Goal: Check status: Check status

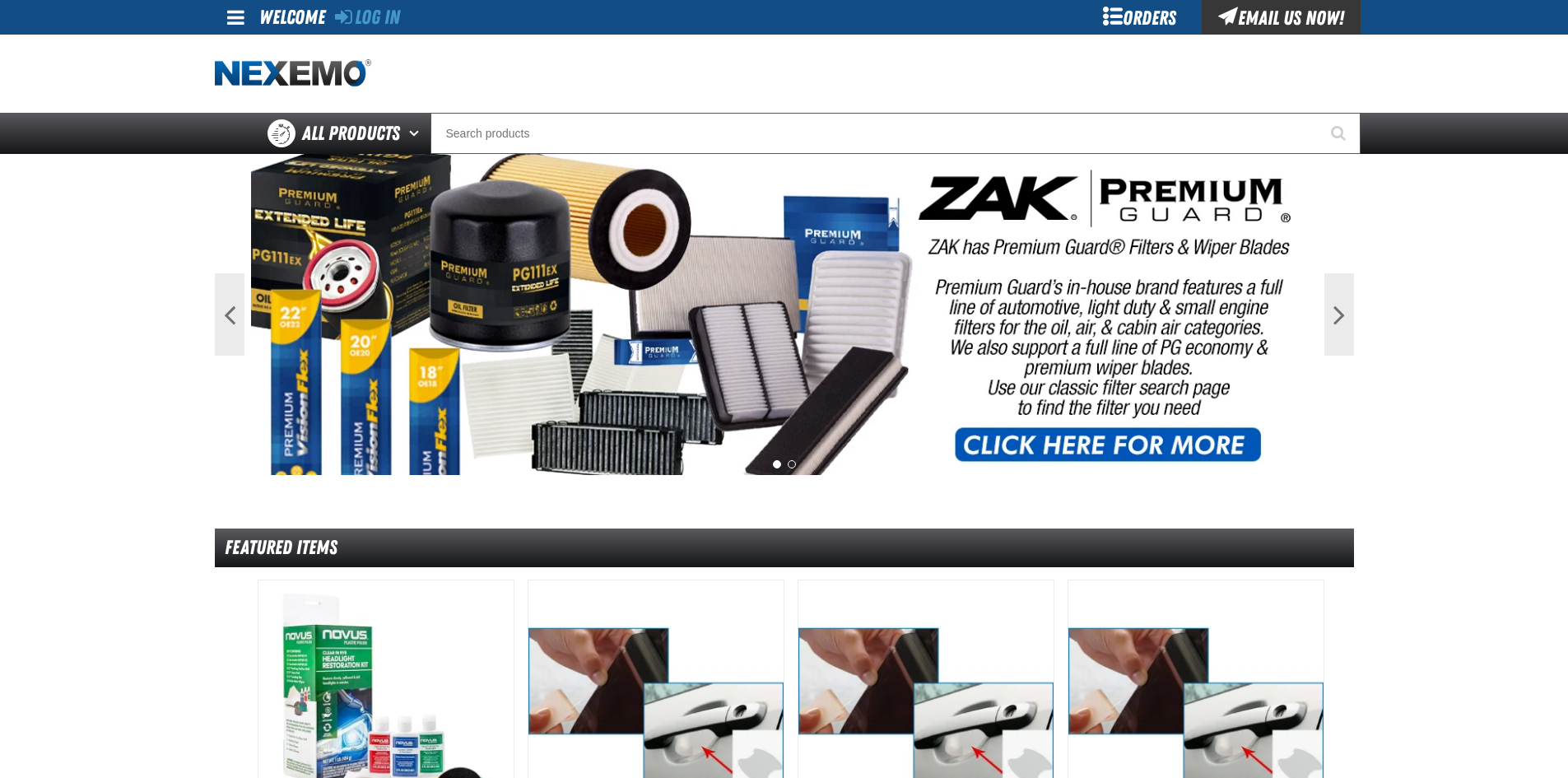
click at [401, 25] on div "Log In" at bounding box center [367, 17] width 65 height 35
click at [399, 22] on link "Log In" at bounding box center [367, 17] width 65 height 23
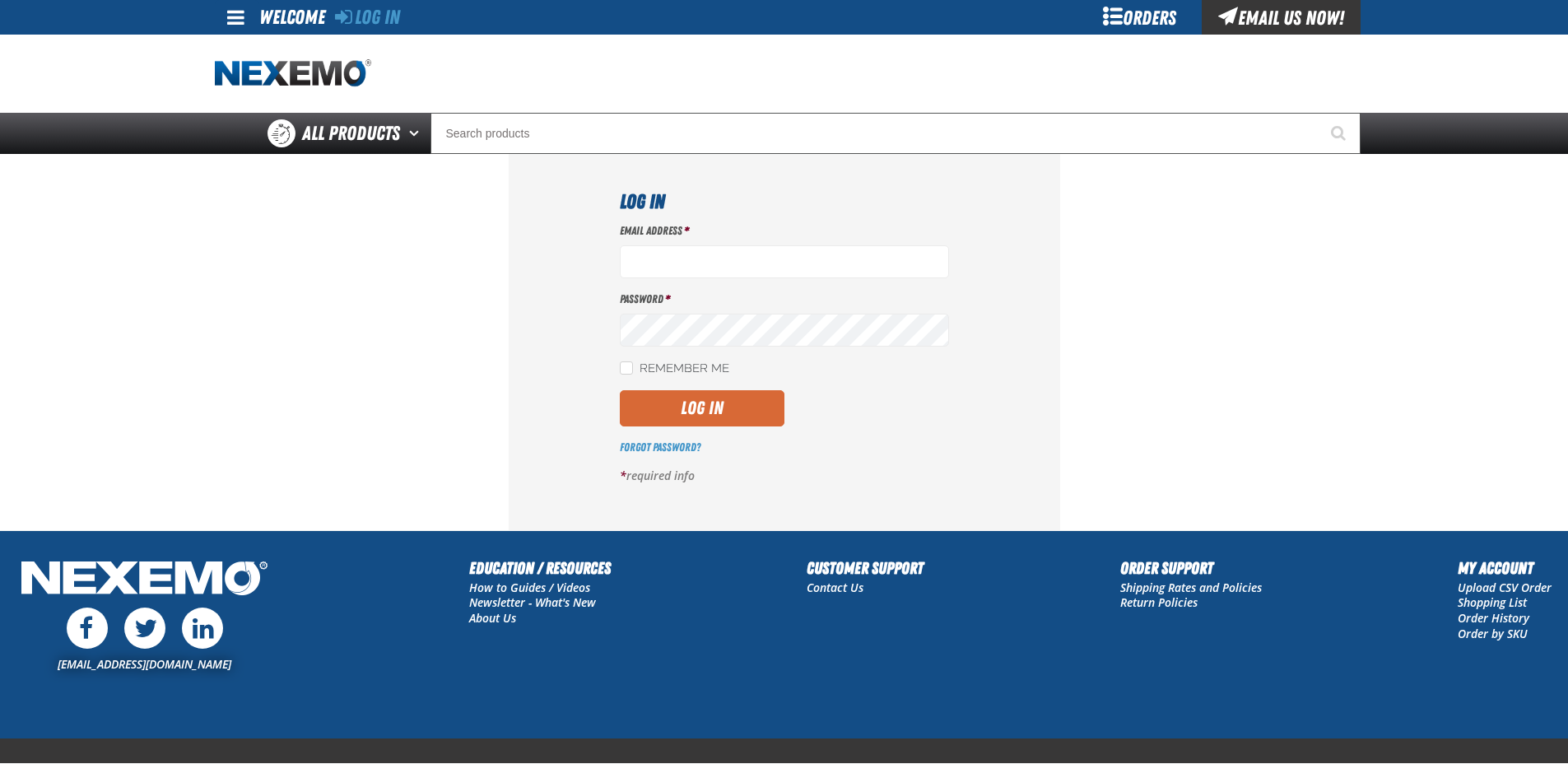
type input "lhernandez@vtaig.com"
click at [687, 414] on button "Log In" at bounding box center [702, 408] width 164 height 36
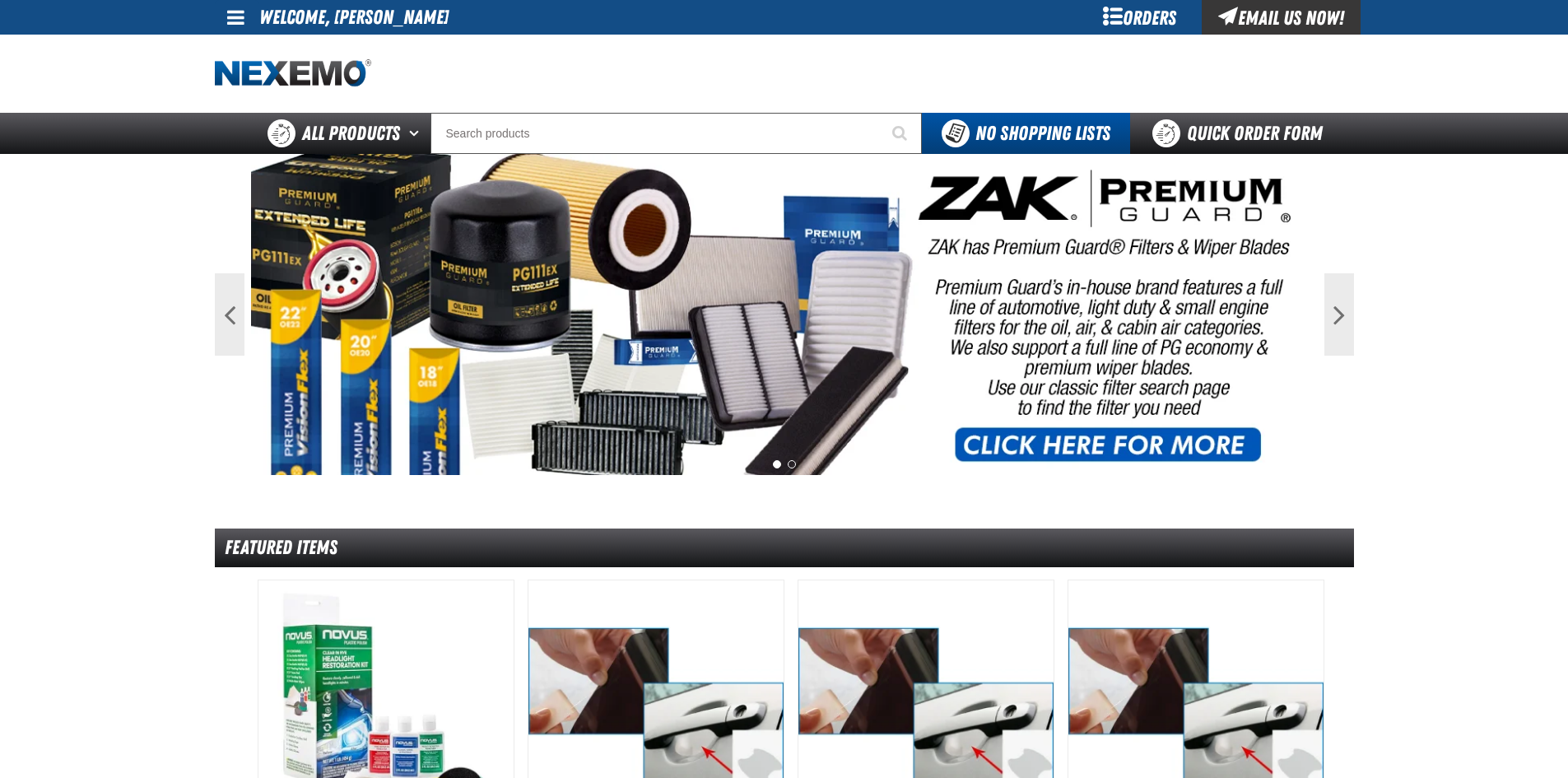
click at [1144, 29] on div "Orders" at bounding box center [1140, 17] width 124 height 35
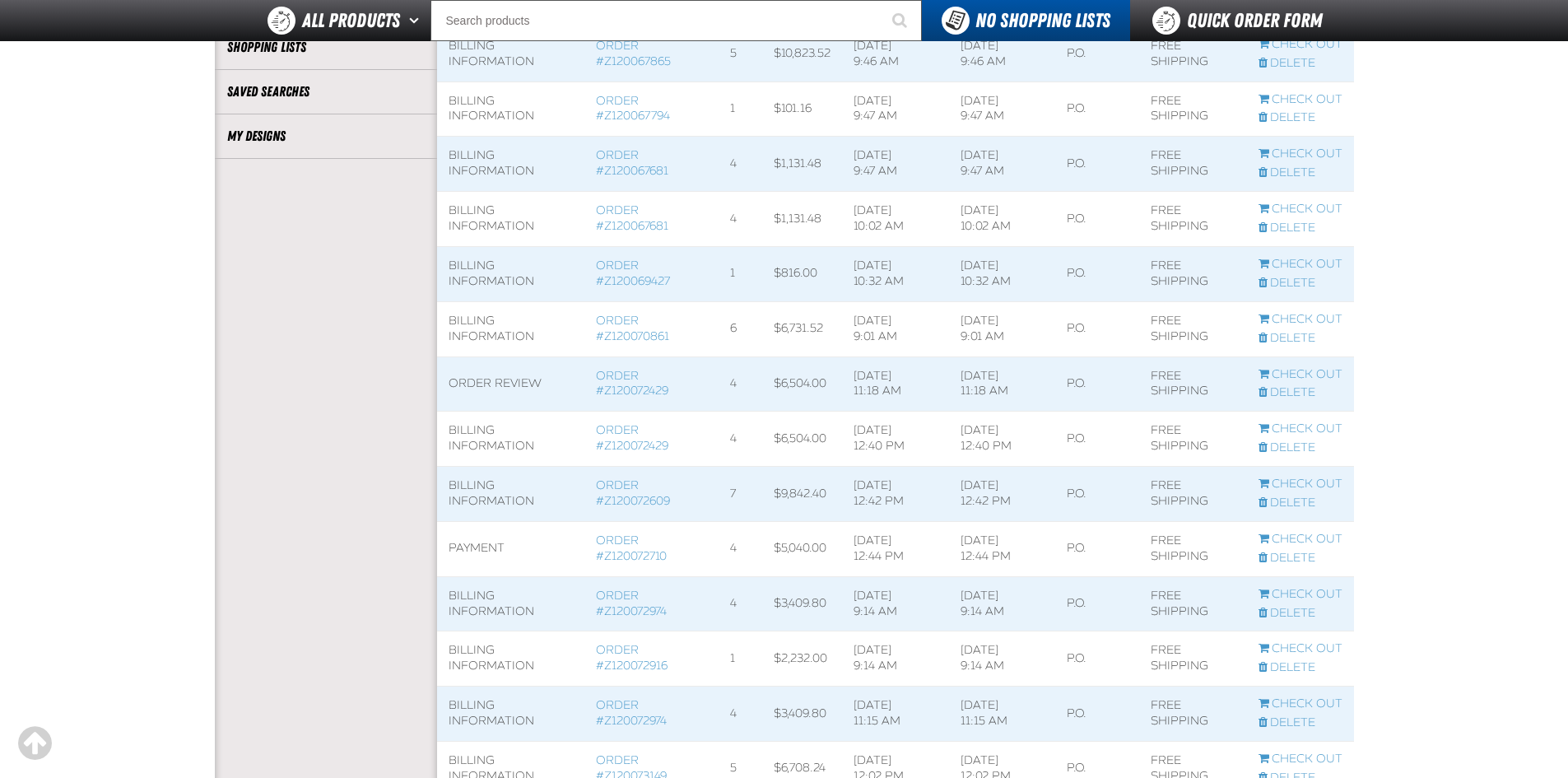
scroll to position [905, 0]
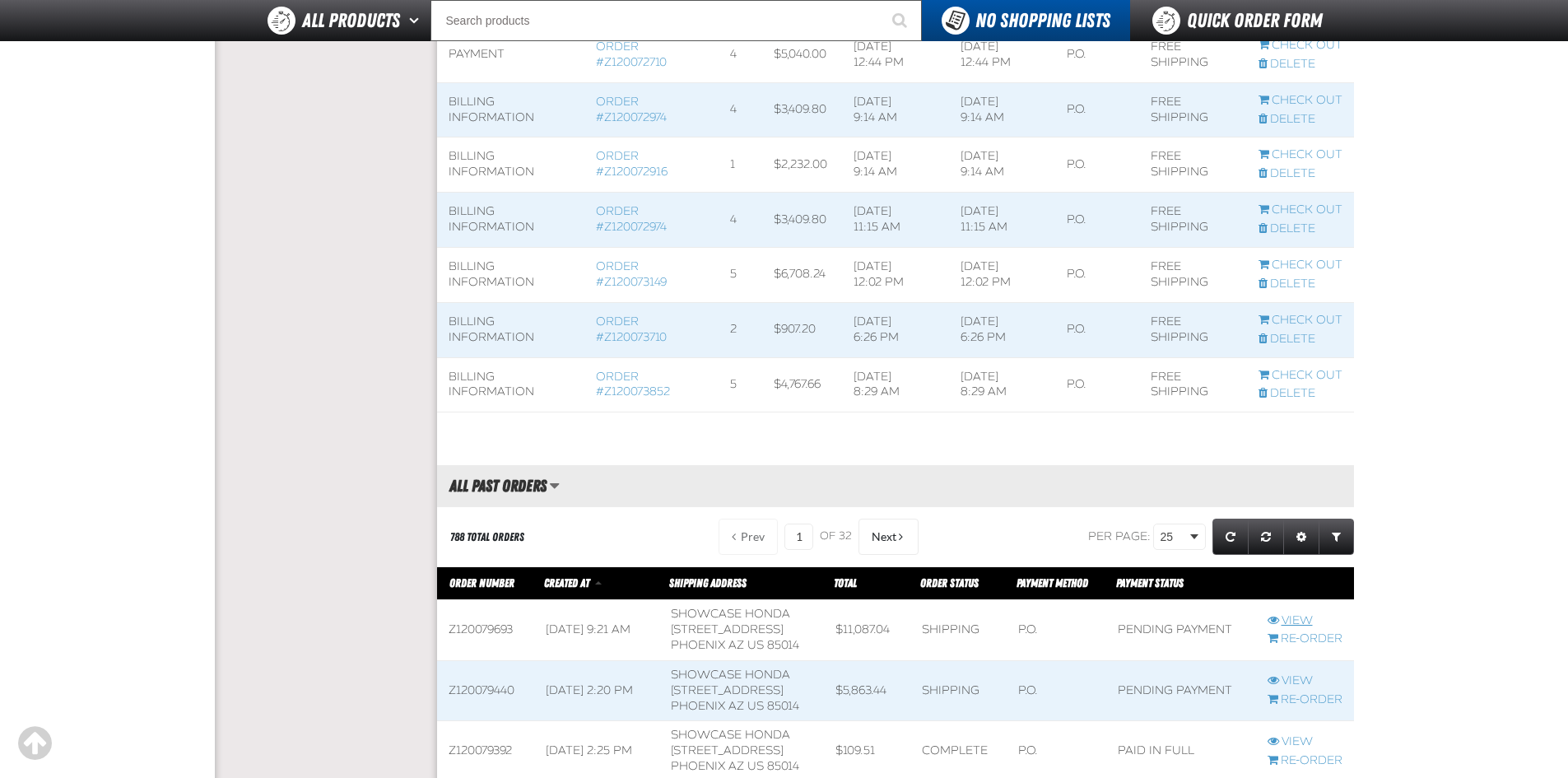
click at [1281, 629] on link "View" at bounding box center [1304, 620] width 75 height 16
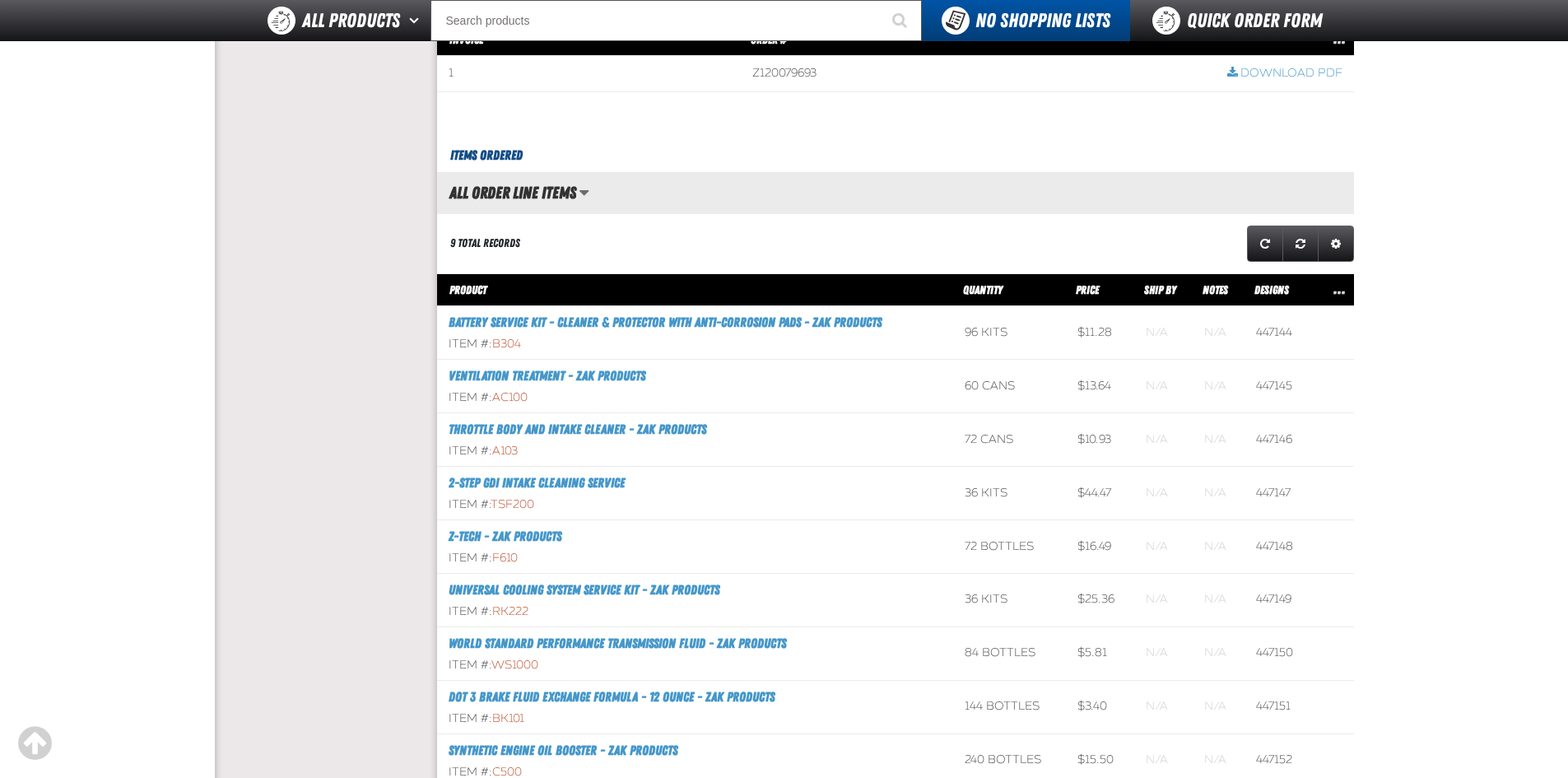
scroll to position [576, 0]
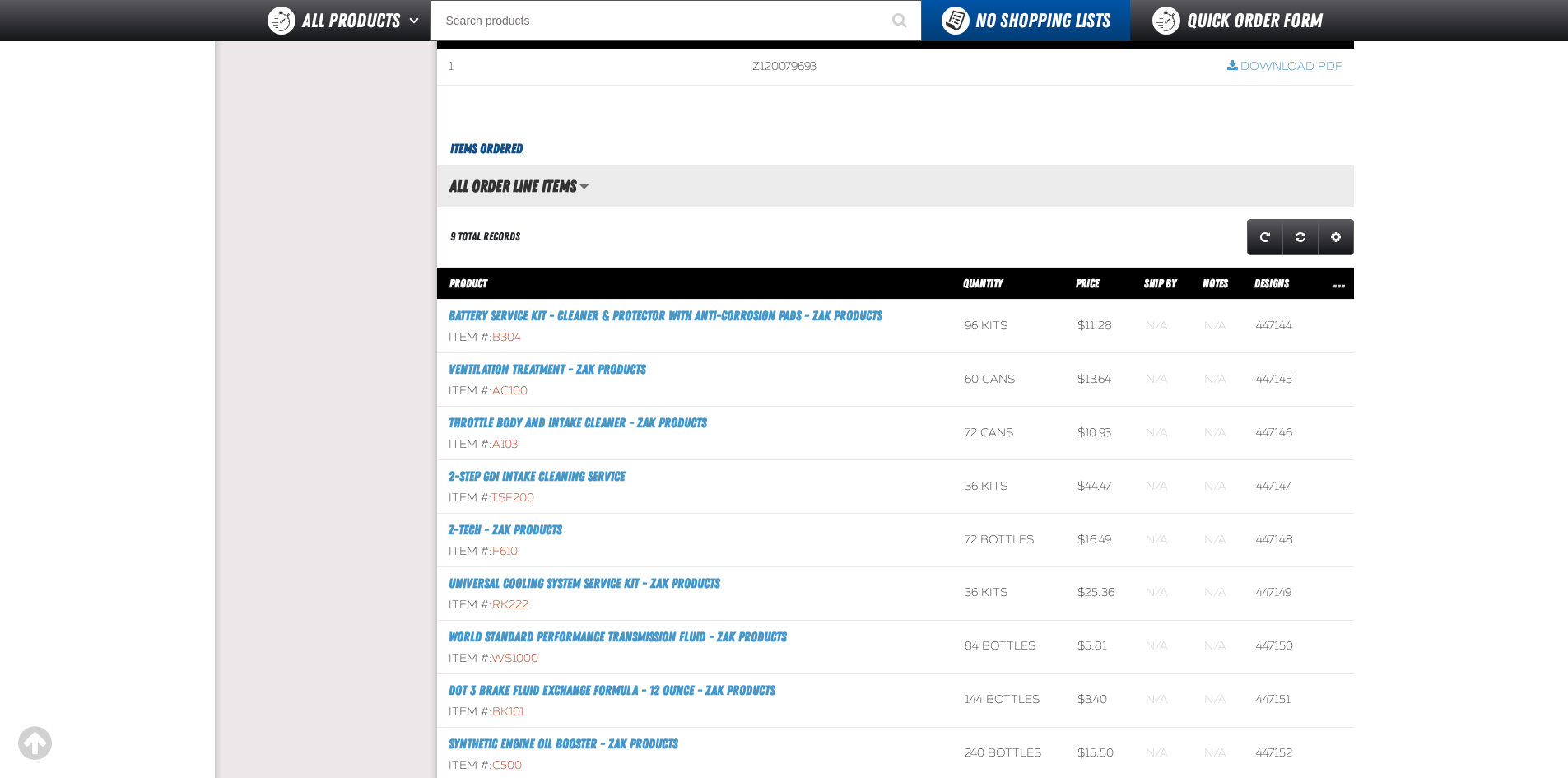
click at [288, 464] on aside "Account My Profile Address Book Users Invoice History Previously Purchased" at bounding box center [325, 274] width 222 height 1400
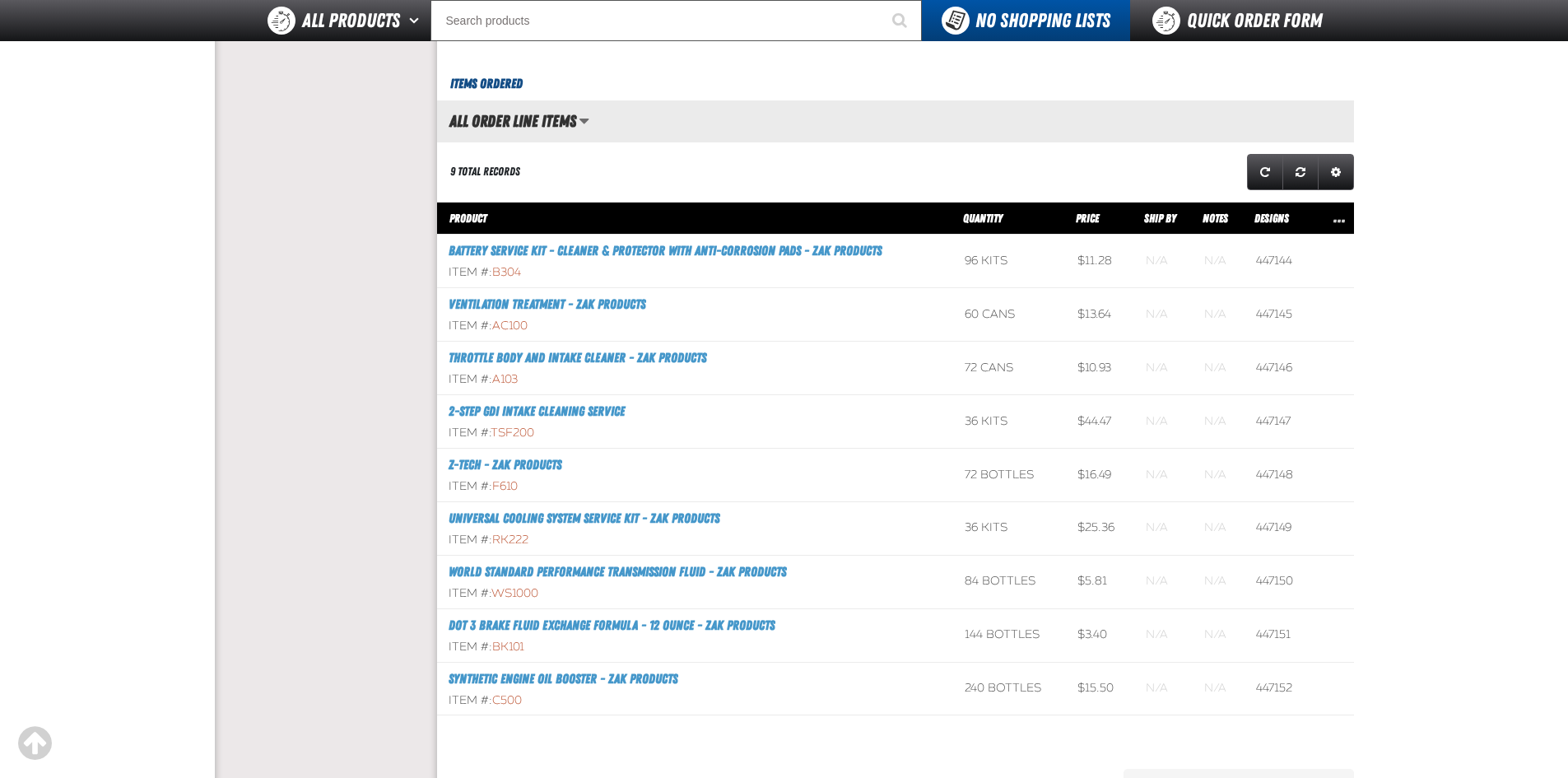
scroll to position [740, 0]
